Goal: Task Accomplishment & Management: Use online tool/utility

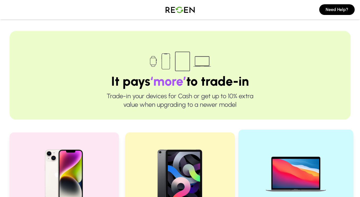
click at [277, 160] on img at bounding box center [296, 172] width 72 height 72
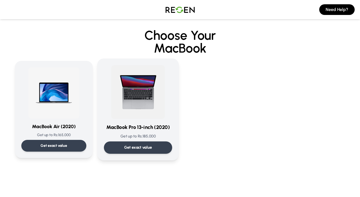
click at [141, 100] on img at bounding box center [138, 92] width 54 height 54
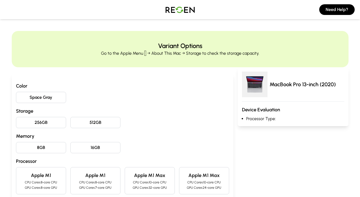
click at [55, 98] on button "Space Gray" at bounding box center [41, 97] width 50 height 11
click at [52, 148] on button "8GB" at bounding box center [41, 147] width 50 height 11
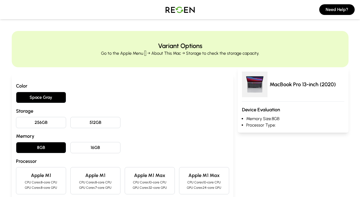
click at [52, 123] on button "256GB" at bounding box center [41, 122] width 50 height 11
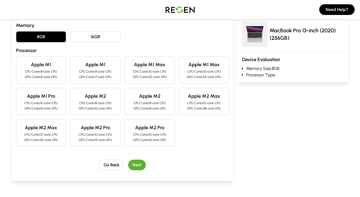
scroll to position [109, 0]
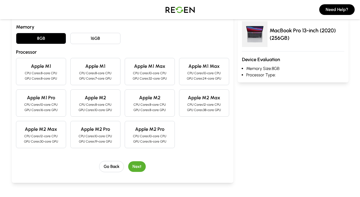
click at [56, 79] on p "GPU Cores: 8-core GPU" at bounding box center [41, 78] width 41 height 4
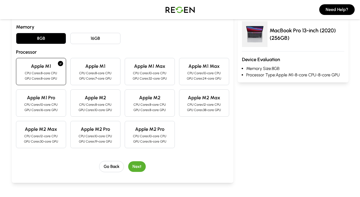
click at [139, 167] on button "Next" at bounding box center [137, 166] width 18 height 11
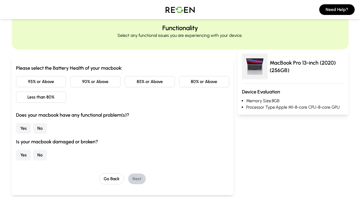
scroll to position [0, 0]
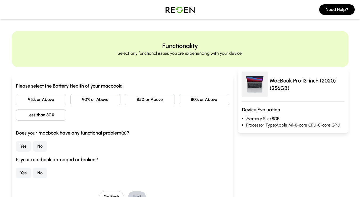
click at [161, 102] on button "85% or Above" at bounding box center [150, 99] width 50 height 11
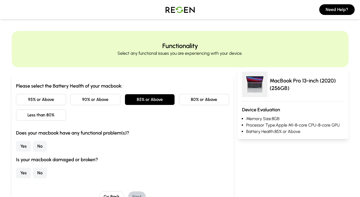
click at [38, 144] on button "No" at bounding box center [40, 146] width 14 height 11
click at [43, 171] on button "No" at bounding box center [40, 172] width 14 height 11
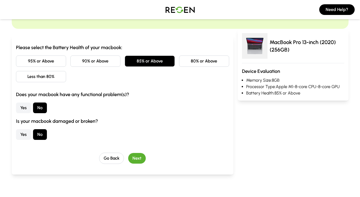
scroll to position [44, 0]
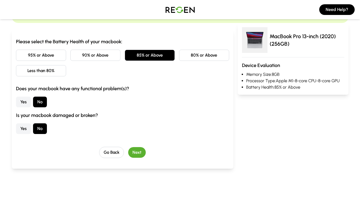
click at [136, 153] on button "Next" at bounding box center [137, 152] width 18 height 11
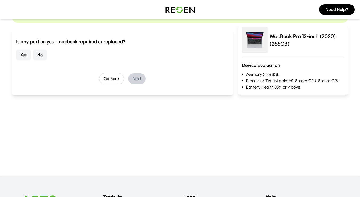
scroll to position [0, 0]
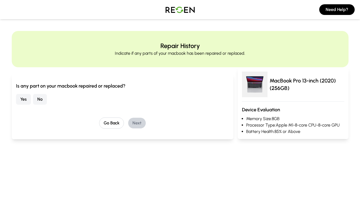
click at [43, 98] on button "No" at bounding box center [40, 99] width 14 height 11
click at [141, 123] on button "Next" at bounding box center [137, 122] width 18 height 11
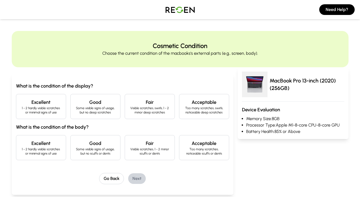
click at [51, 108] on p "1 - 2 hardly visible scratches or minimal signs of use" at bounding box center [41, 110] width 41 height 9
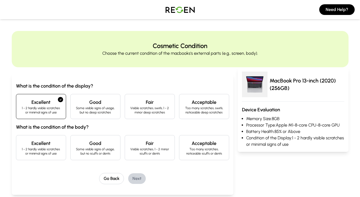
click at [56, 142] on h4 "Excellent" at bounding box center [41, 142] width 41 height 7
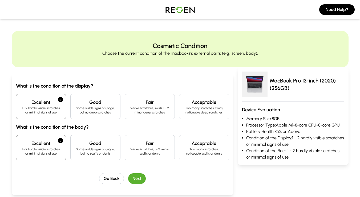
click at [136, 177] on button "Next" at bounding box center [137, 178] width 18 height 11
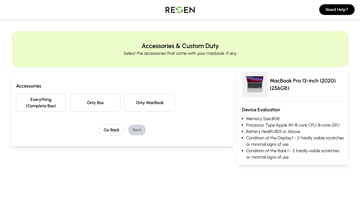
click at [49, 106] on button "Everything (Complete Box)" at bounding box center [41, 103] width 50 height 18
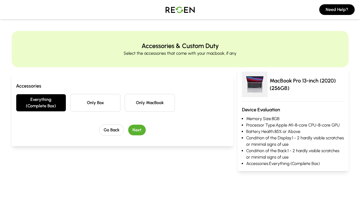
click at [139, 128] on button "Next" at bounding box center [137, 129] width 18 height 11
